Goal: Task Accomplishment & Management: Complete application form

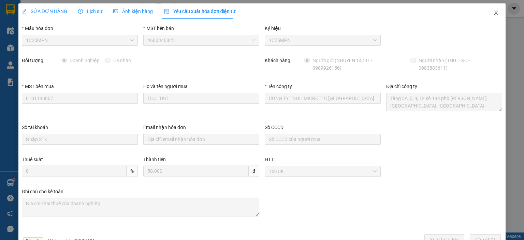
click at [494, 14] on icon "close" at bounding box center [496, 12] width 5 height 5
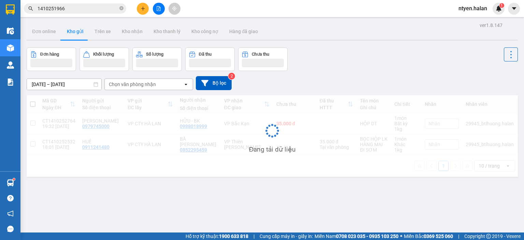
click at [76, 13] on span "1410251966" at bounding box center [75, 8] width 102 height 10
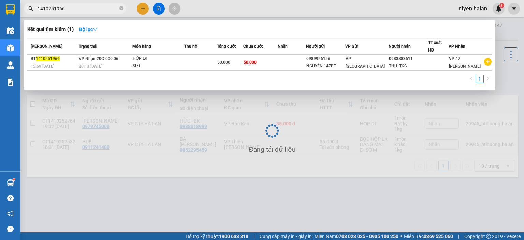
click at [64, 7] on input "1410251966" at bounding box center [78, 9] width 81 height 8
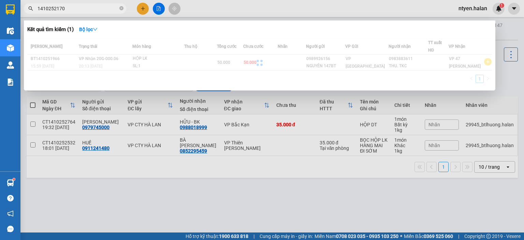
type input "1410252170"
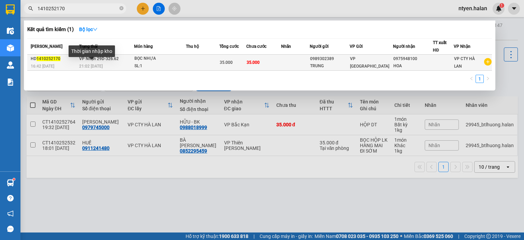
click at [81, 61] on span "VP Nhận 29D-326.62" at bounding box center [99, 58] width 40 height 5
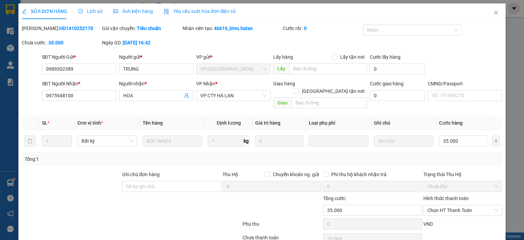
click at [207, 9] on span "Yêu cầu xuất hóa đơn điện tử" at bounding box center [200, 11] width 72 height 5
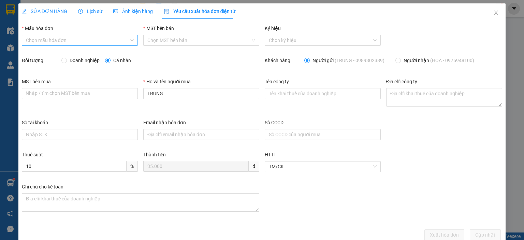
click at [47, 39] on input "Mẫu hóa đơn" at bounding box center [77, 40] width 103 height 10
click at [43, 55] on div "1C25MPN" at bounding box center [79, 54] width 107 height 8
type input "8"
click at [64, 59] on input "Doanh nghiệp" at bounding box center [63, 60] width 5 height 5
radio input "true"
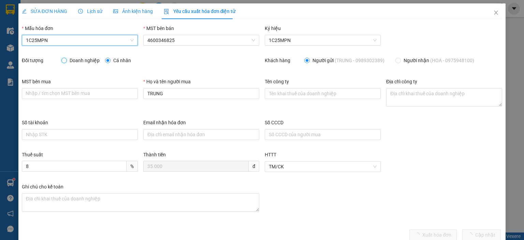
radio input "false"
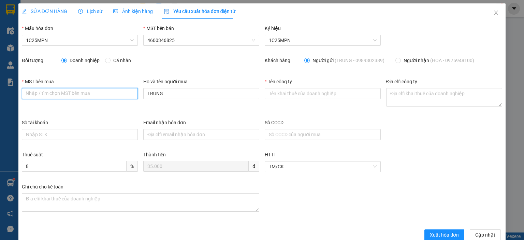
click at [72, 96] on input "MST bên mua" at bounding box center [80, 93] width 116 height 11
paste input "0977583075"
type input "0977583075"
drag, startPoint x: 57, startPoint y: 96, endPoint x: 0, endPoint y: 95, distance: 57.3
click at [0, 95] on div "SỬA ĐƠN HÀNG Lịch sử Ảnh kiện hàng Yêu cầu xuất hóa đơn điện tử Total Paid Fee …" at bounding box center [262, 120] width 524 height 240
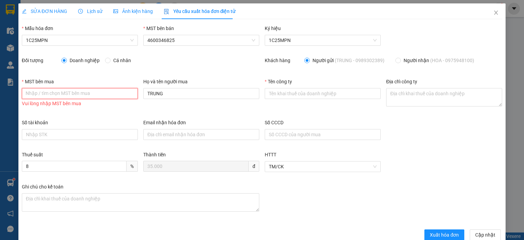
paste input "0108796475-017"
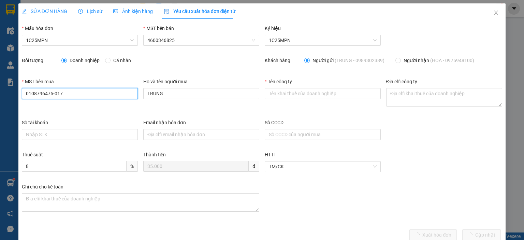
type input "0108796475-017"
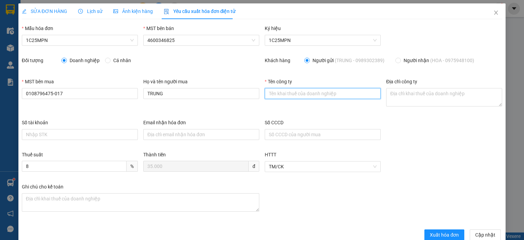
click at [270, 95] on input "Tên công ty" at bounding box center [323, 93] width 116 height 11
paste input "CÔNG TY CỔ PHẦN CỘNG ĐỒNG XE TẢI VIỆT NAM – CHI NHÁNH [GEOGRAPHIC_DATA]"
type input "CÔNG TY CỔ PHẦN CỘNG ĐỒNG XE TẢI VIỆT NAM – CHI NHÁNH [GEOGRAPHIC_DATA]"
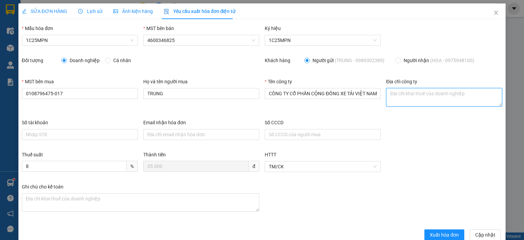
click at [386, 95] on textarea "Địa chỉ công ty" at bounding box center [444, 97] width 116 height 18
paste textarea "CÔNG TY CỔ PHẦN CỘNG ĐỒNG XE TẢI VIỆT NAM – CHI NHÁNH [GEOGRAPHIC_DATA]"
type textarea "CÔNG TY CỔ PHẦN CỘNG ĐỒNG XE TẢI VIỆT NAM – CHI NHÁNH [GEOGRAPHIC_DATA]"
drag, startPoint x: 461, startPoint y: 103, endPoint x: 361, endPoint y: 82, distance: 102.3
click at [361, 82] on div "MST bên mua 0108796475-017 Họ và tên người mua TRUNG Tên công ty CÔNG TY CỔ PHẦ…" at bounding box center [262, 98] width 486 height 41
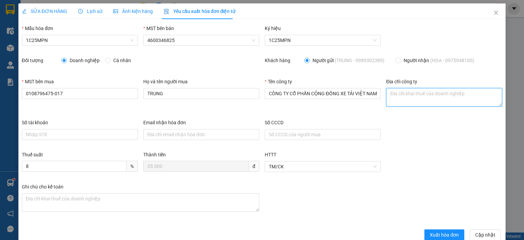
paste textarea "Xóm Đồng Xe, [GEOGRAPHIC_DATA], [GEOGRAPHIC_DATA], [GEOGRAPHIC_DATA]"
type textarea "Xóm Đồng Xe, [GEOGRAPHIC_DATA], [GEOGRAPHIC_DATA], [GEOGRAPHIC_DATA]"
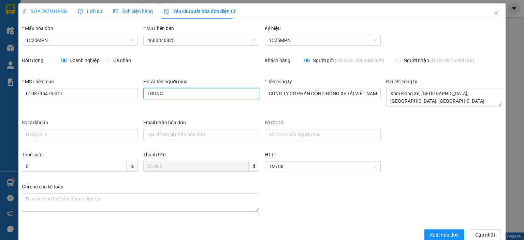
drag, startPoint x: 168, startPoint y: 96, endPoint x: 98, endPoint y: 99, distance: 70.1
click at [100, 98] on div "MST bên mua 0108796475-017 Họ và tên người mua TRUNG Tên công ty CÔNG TY CỔ PHẦ…" at bounding box center [262, 98] width 486 height 41
paste input "Xóm Đồng Xe, [GEOGRAPHIC_DATA], [GEOGRAPHIC_DATA], [GEOGRAPHIC_DATA]"
type input "X"
paste input "[PERSON_NAME]"
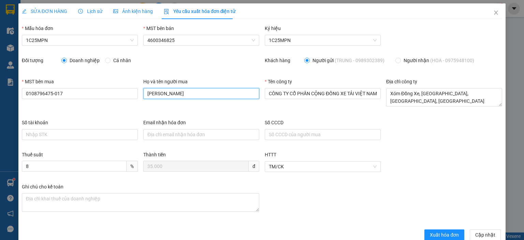
scroll to position [13, 0]
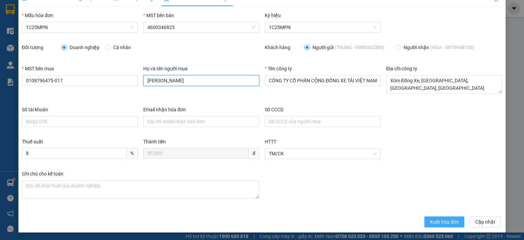
type input "[PERSON_NAME]"
click at [438, 222] on span "Xuất hóa đơn" at bounding box center [444, 222] width 29 height 8
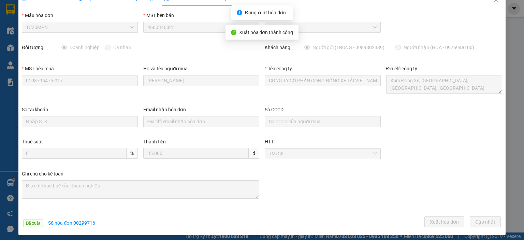
click at [81, 222] on span "· Số hóa đơn: 00299716" at bounding box center [70, 222] width 49 height 5
copy span "00299716"
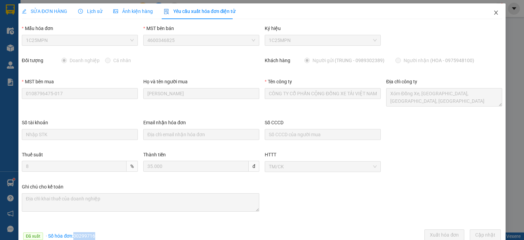
drag, startPoint x: 490, startPoint y: 14, endPoint x: 92, endPoint y: 19, distance: 397.7
click at [494, 13] on icon "close" at bounding box center [496, 12] width 5 height 5
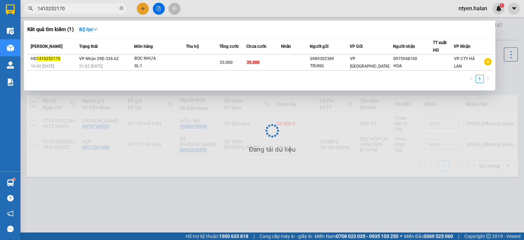
click at [72, 7] on input "1410252170" at bounding box center [78, 9] width 81 height 8
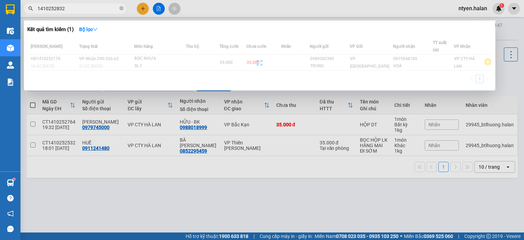
type input "1410252832"
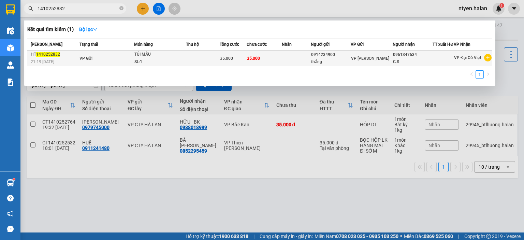
click at [76, 58] on div "HT 1410252832" at bounding box center [54, 54] width 47 height 7
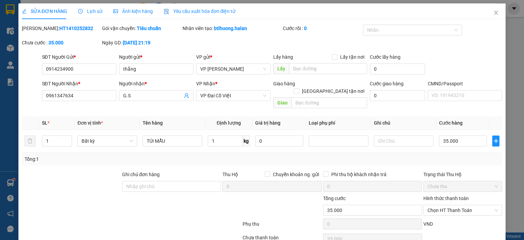
type input "0914234900"
type input "thắng"
type input "0961347634"
type input "G.S"
type input "0"
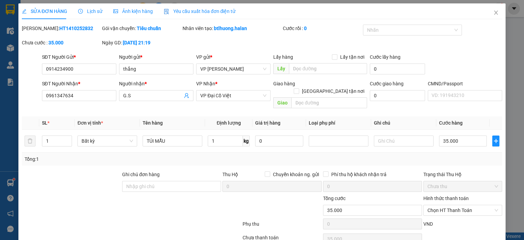
type input "35.000"
click at [176, 12] on span "Yêu cầu xuất hóa đơn điện tử" at bounding box center [200, 11] width 72 height 5
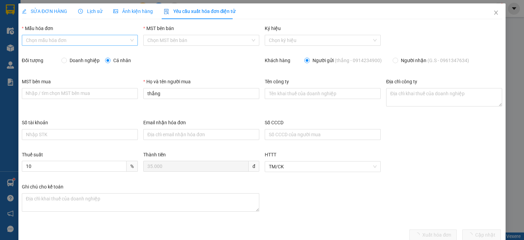
click at [67, 38] on input "Mẫu hóa đơn" at bounding box center [77, 40] width 103 height 10
click at [28, 56] on div "1C25MPN" at bounding box center [79, 54] width 107 height 8
type input "8"
click at [64, 60] on input "Doanh nghiệp" at bounding box center [63, 60] width 5 height 5
radio input "true"
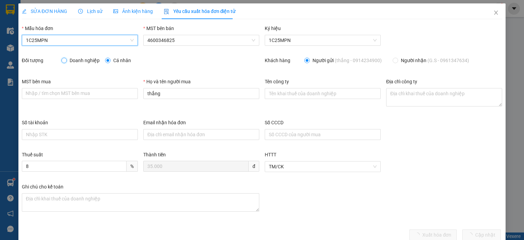
radio input "false"
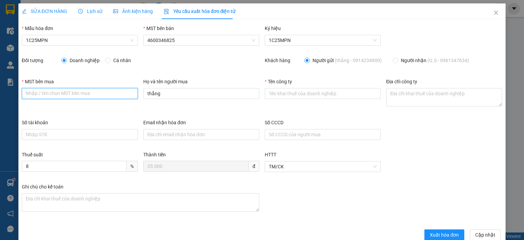
click at [101, 98] on input "MST bên mua" at bounding box center [80, 93] width 116 height 11
paste input "0315977568"
type input "0315977568"
click at [124, 90] on div "MST bên mua 0315977568 Họ và tên người mua thắng Tên công ty Địa chỉ công ty" at bounding box center [262, 98] width 486 height 41
paste input "CÔNG TY TNHH GENE SOLUTIONS LAB"
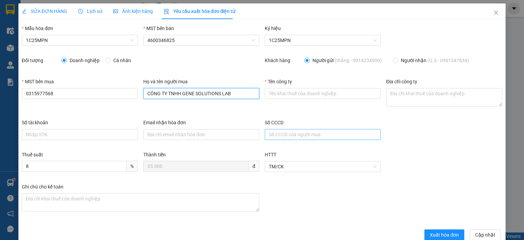
type input "CÔNG TY TNHH GENE SOLUTIONS LAB"
click at [281, 94] on input "Tên công ty" at bounding box center [323, 93] width 116 height 11
paste input "CÔNG TY TNHH GENE SOLUTIONS LAB"
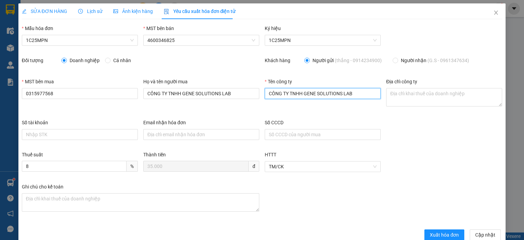
type input "CÔNG TY TNHH GENE SOLUTIONS LAB"
click at [386, 94] on textarea "Địa chỉ công ty" at bounding box center [444, 97] width 116 height 18
paste textarea "Tầng 3, phòng 301, Tòa nhà WMC, [STREET_ADDRESS] Nam"
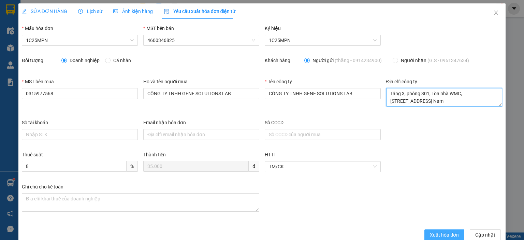
type textarea "Tầng 3, phòng 301, Tòa nhà WMC, [STREET_ADDRESS] Nam"
click at [433, 232] on span "Xuất hóa đơn" at bounding box center [444, 235] width 29 height 8
